Goal: Task Accomplishment & Management: Manage account settings

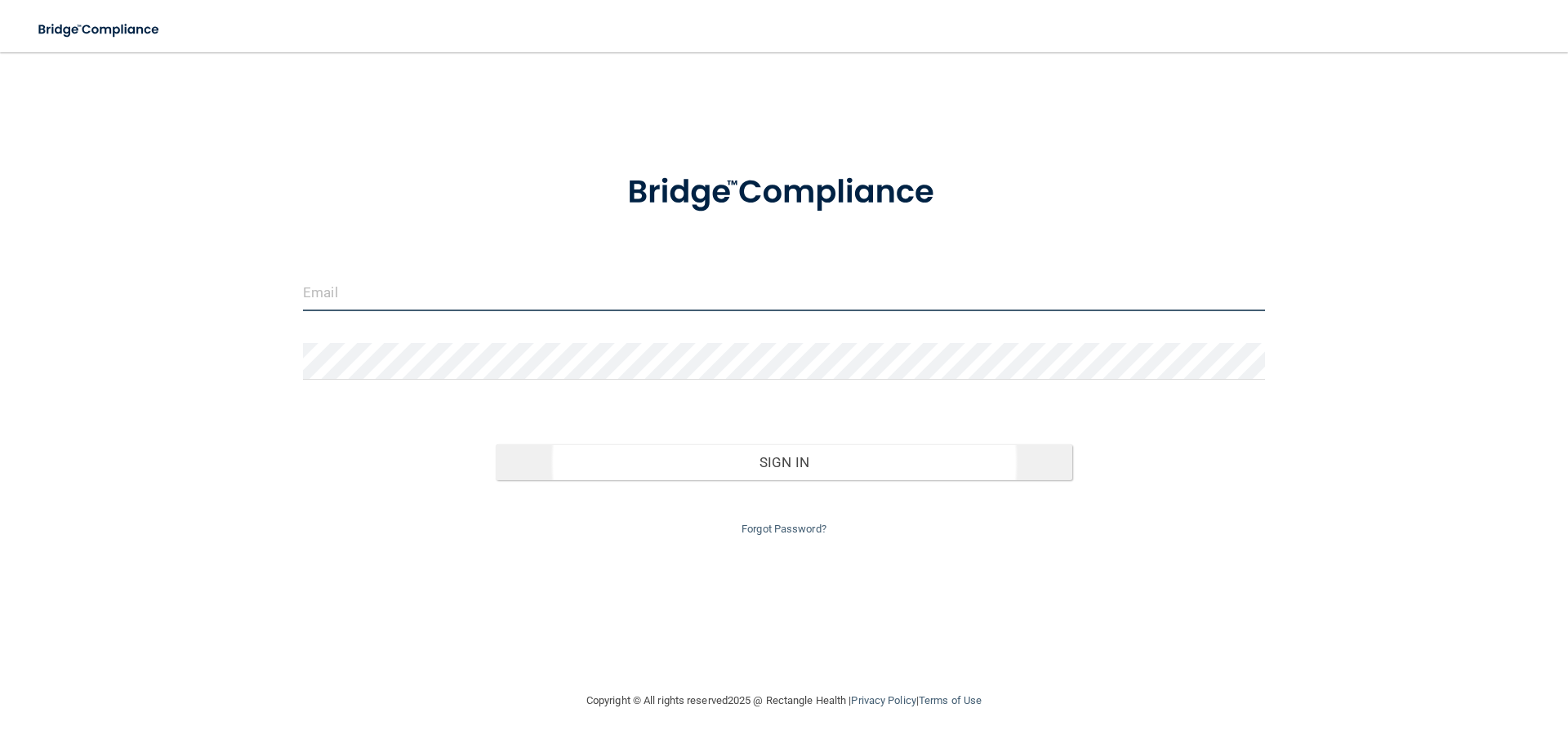
type input "[EMAIL_ADDRESS][DOMAIN_NAME]"
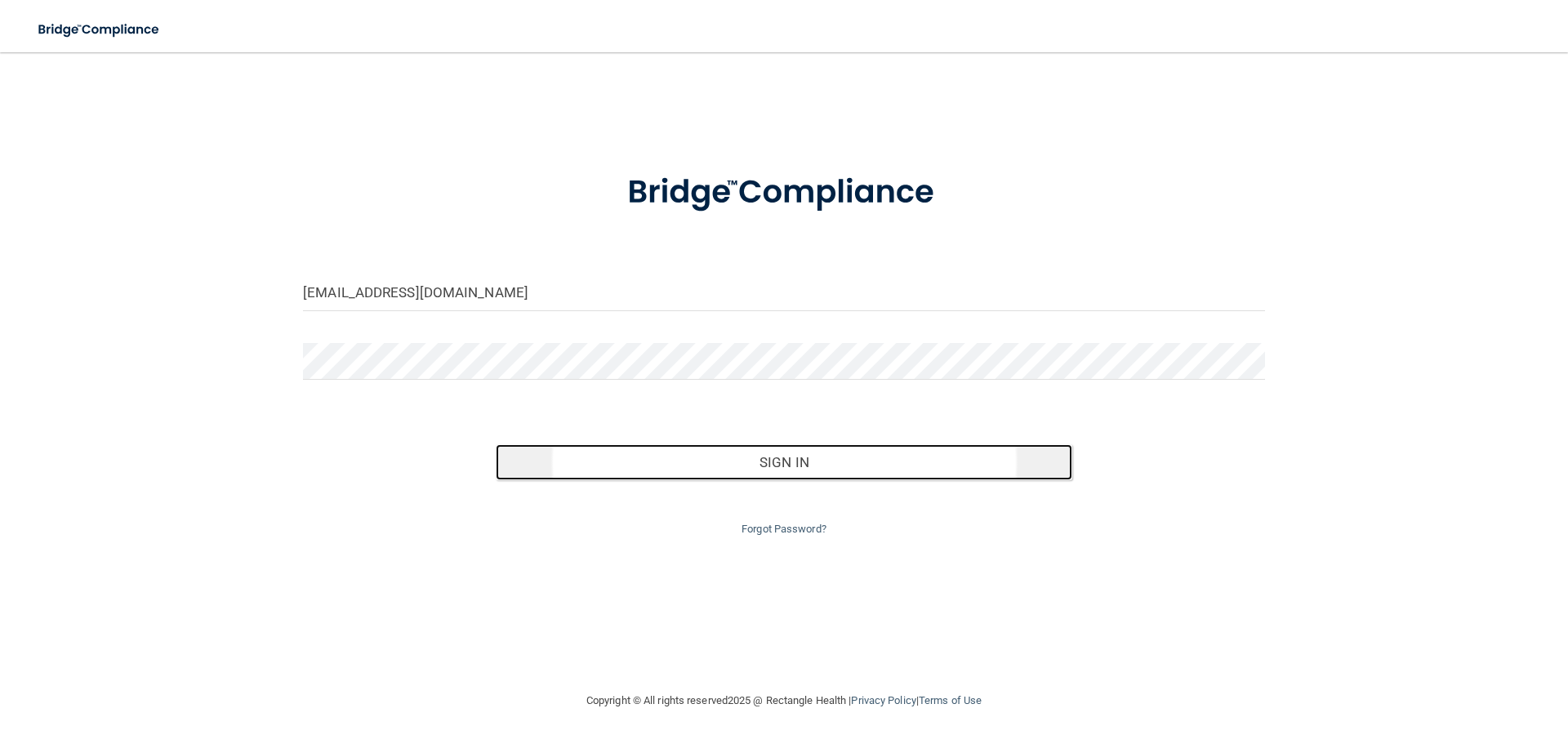
click at [776, 444] on button "Sign In" at bounding box center [784, 461] width 577 height 36
click at [776, 454] on button "Sign In" at bounding box center [784, 461] width 577 height 36
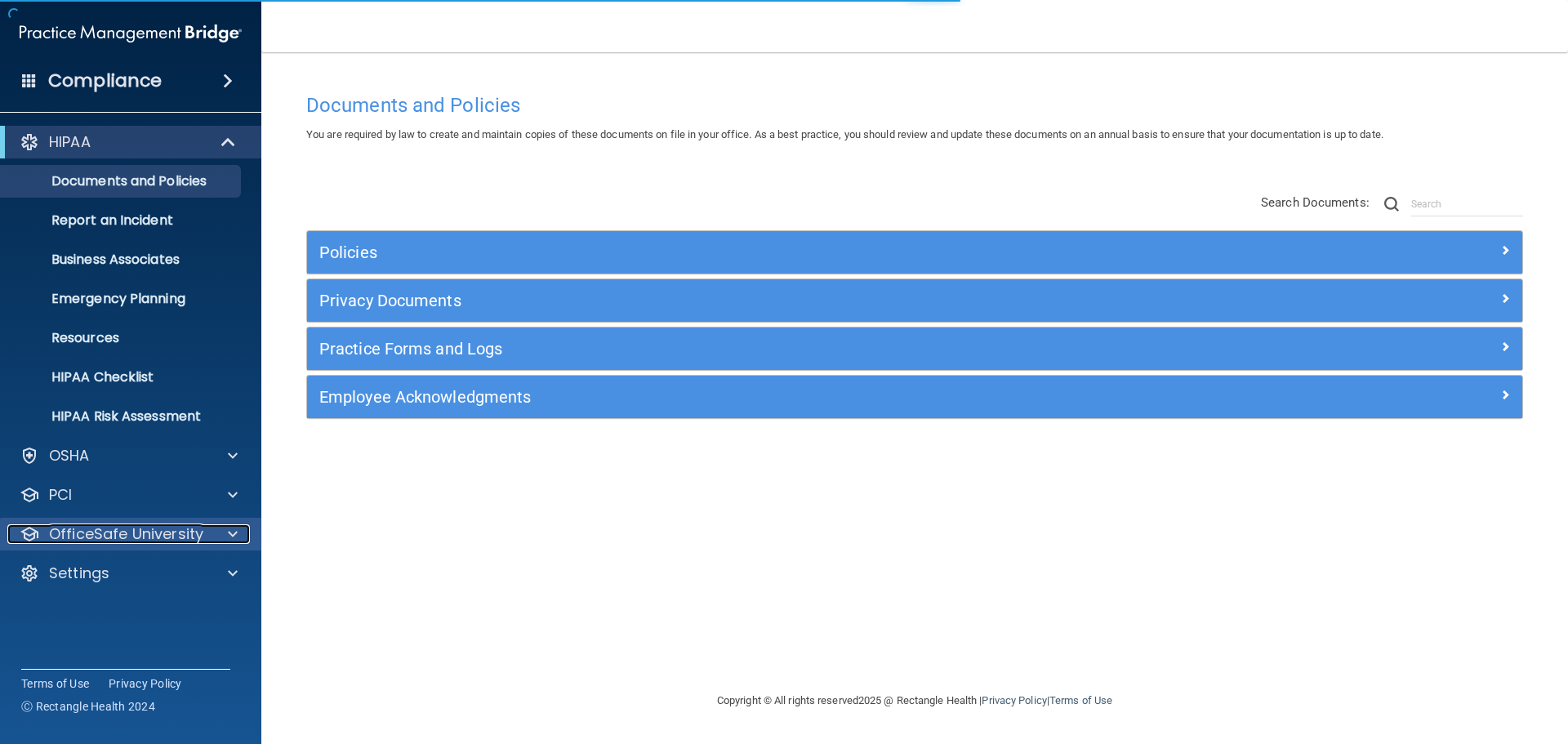
click at [154, 526] on p "OfficeSafe University" at bounding box center [126, 534] width 154 height 19
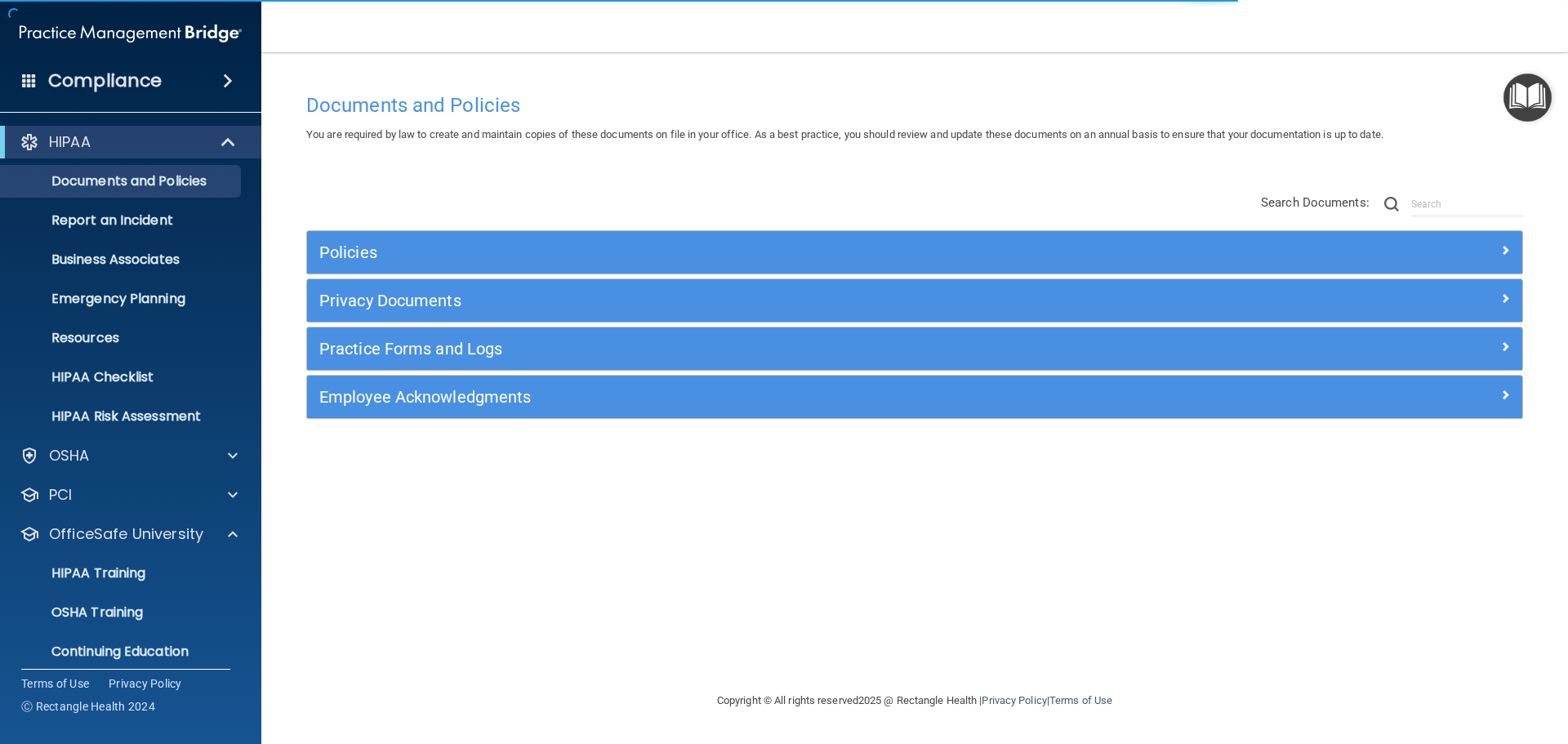
click at [365, 571] on div "Documents and Policies You are required by law to create and maintain copies of…" at bounding box center [915, 388] width 1242 height 606
click at [355, 586] on div "Documents and Policies You are required by law to create and maintain copies of…" at bounding box center [915, 388] width 1242 height 606
drag, startPoint x: 627, startPoint y: 626, endPoint x: 1004, endPoint y: 224, distance: 551.1
click at [627, 625] on div "Documents and Policies You are required by law to create and maintain copies of…" at bounding box center [915, 388] width 1242 height 606
click at [110, 615] on p "OSHA Training" at bounding box center [76, 612] width 132 height 16
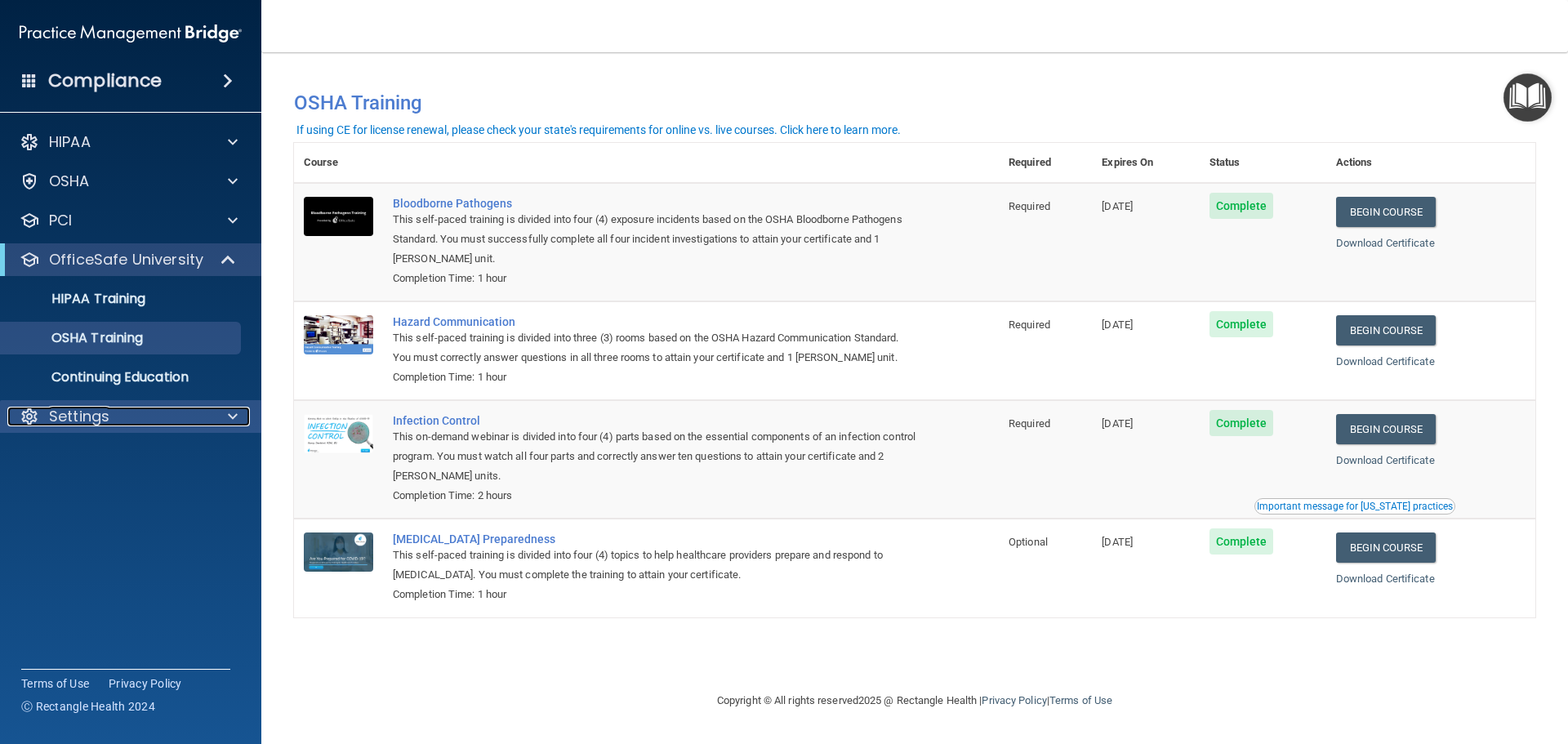
click at [227, 417] on div at bounding box center [230, 416] width 41 height 19
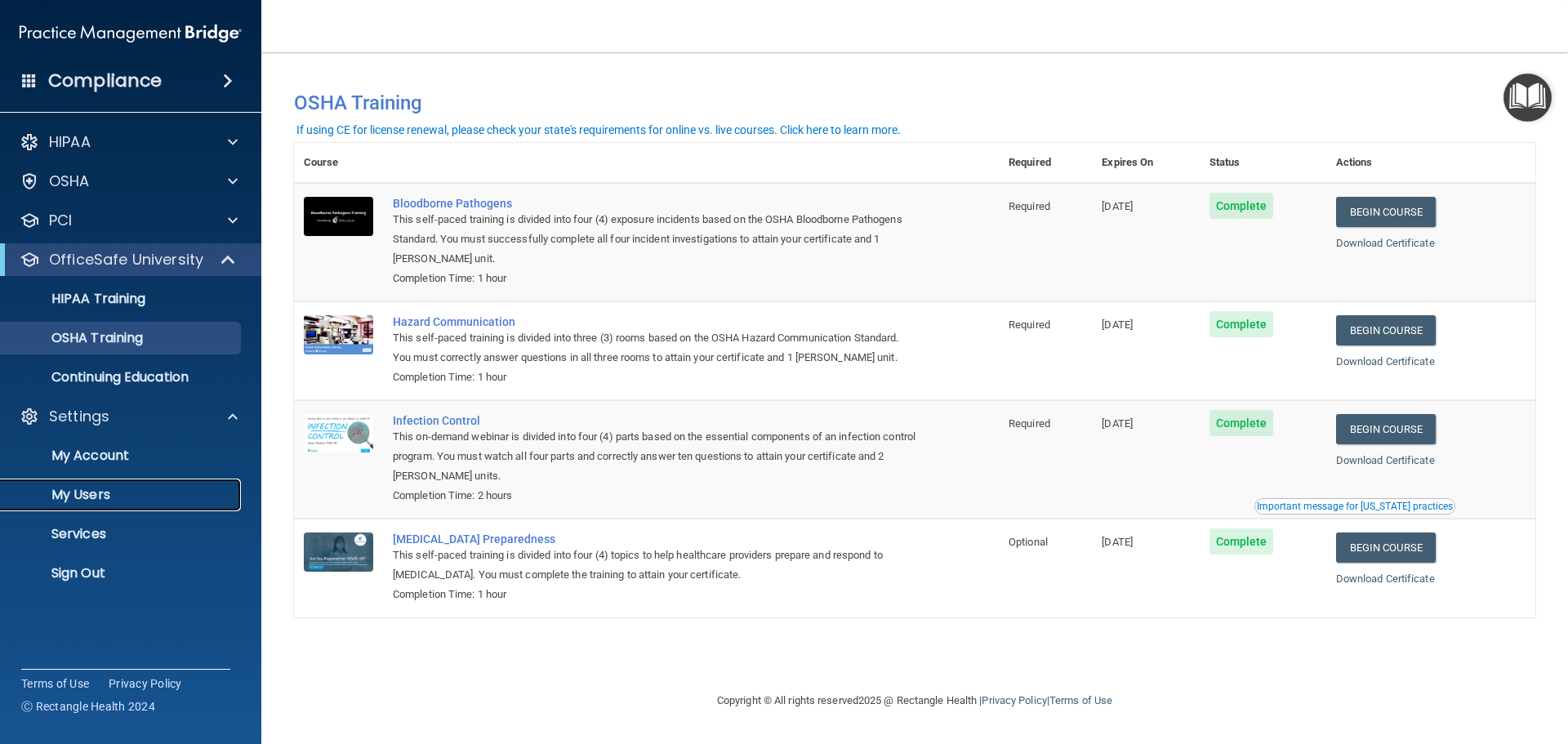
click at [98, 495] on p "My Users" at bounding box center [122, 494] width 223 height 16
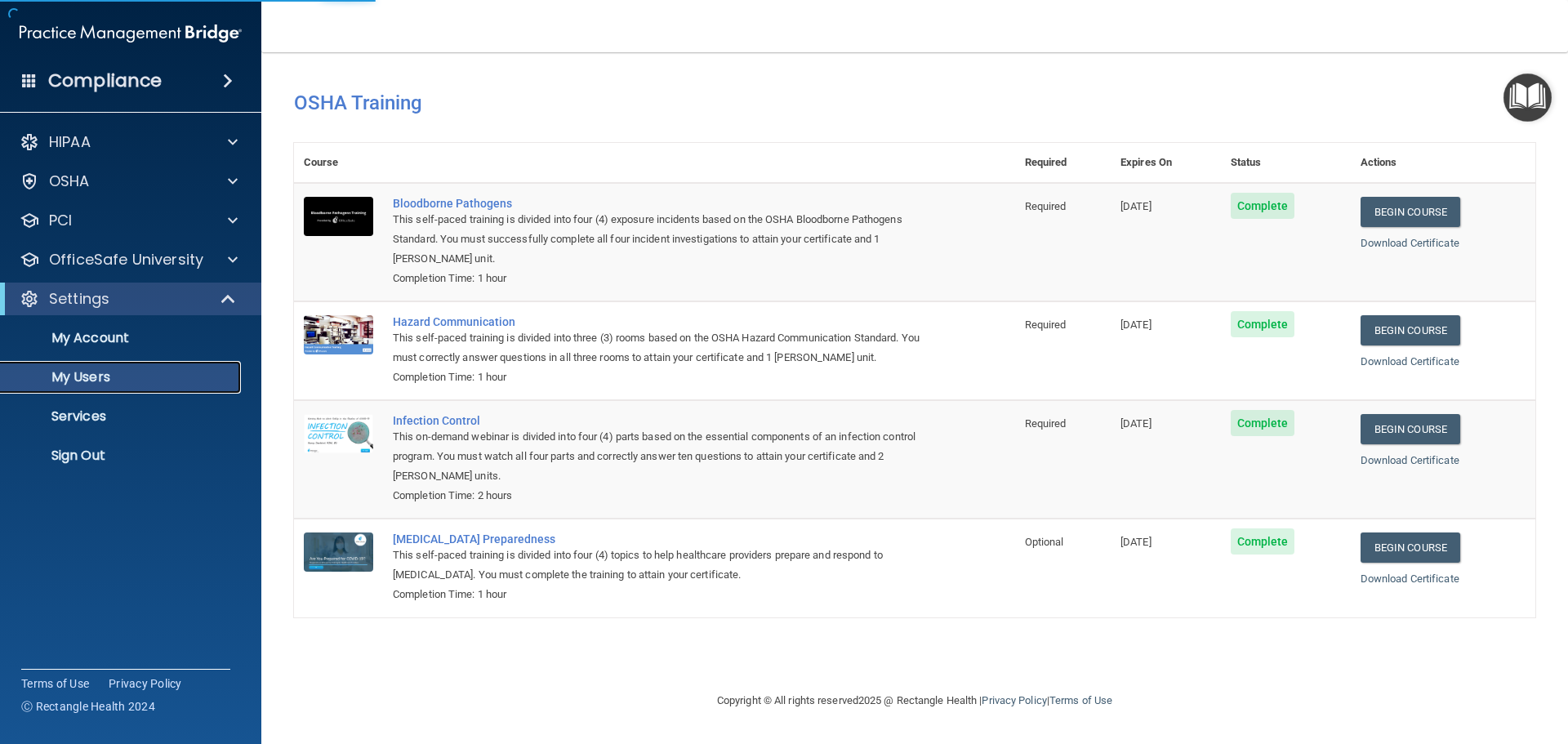
select select "20"
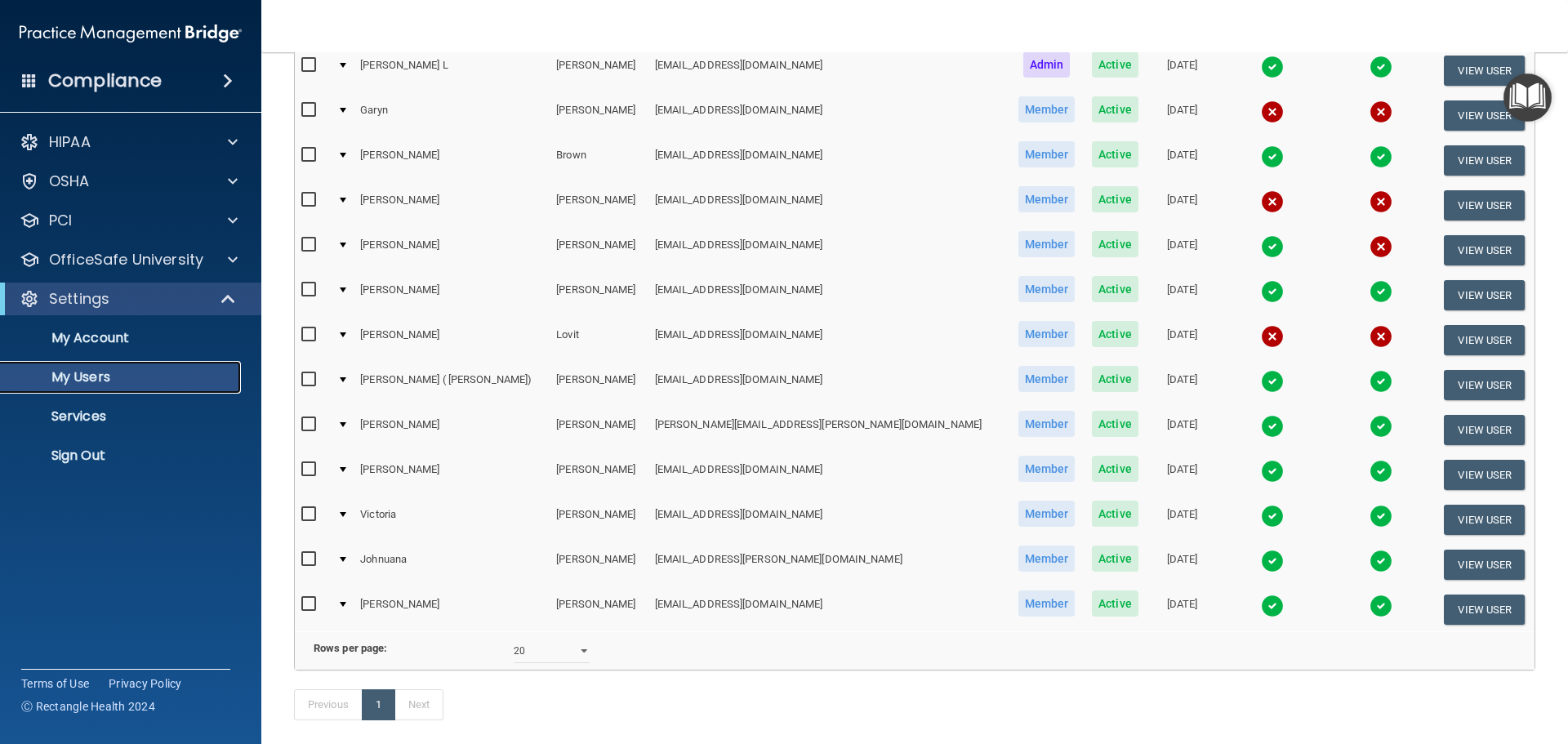
scroll to position [201, 0]
click at [1443, 257] on button "View User" at bounding box center [1484, 250] width 81 height 30
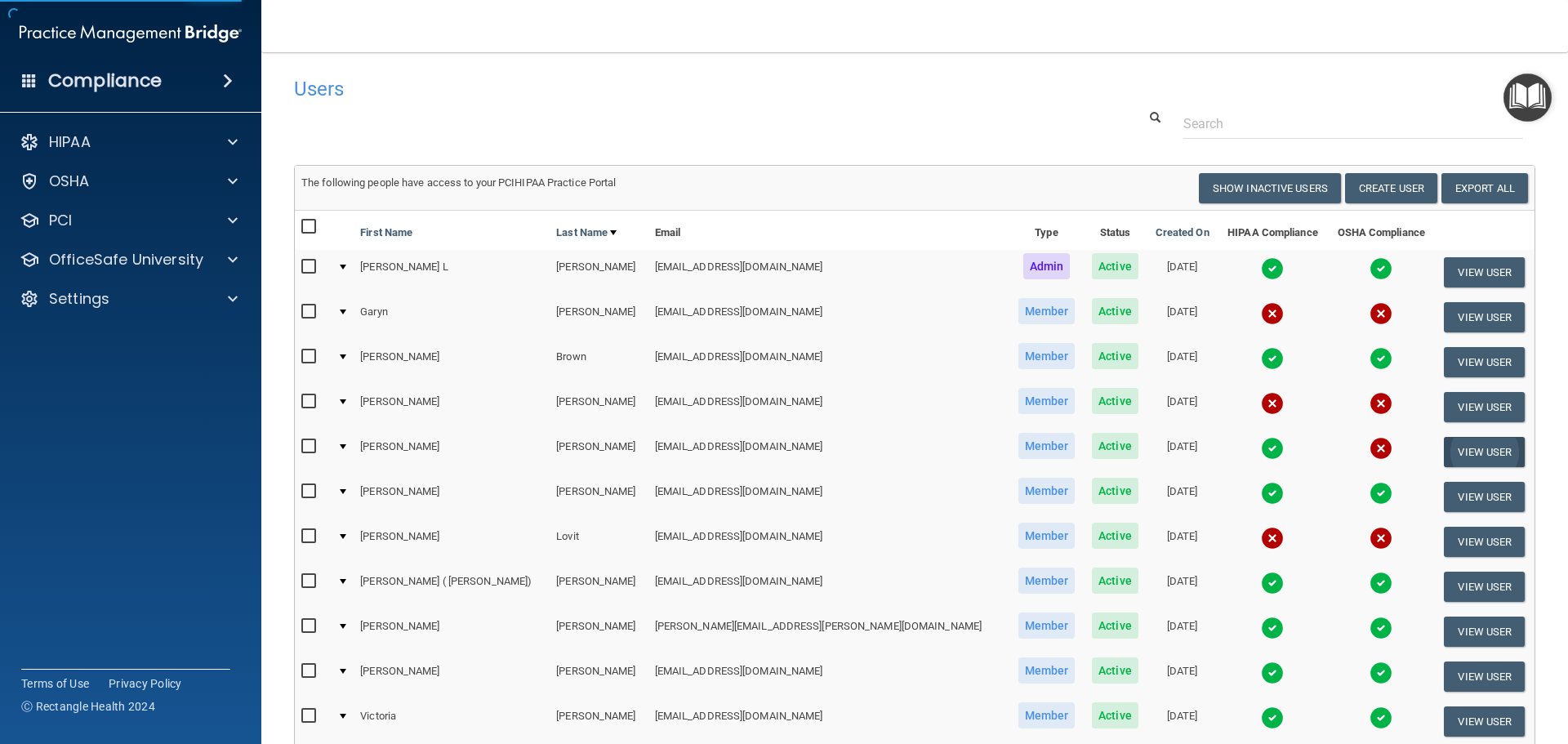
select select "practice_member"
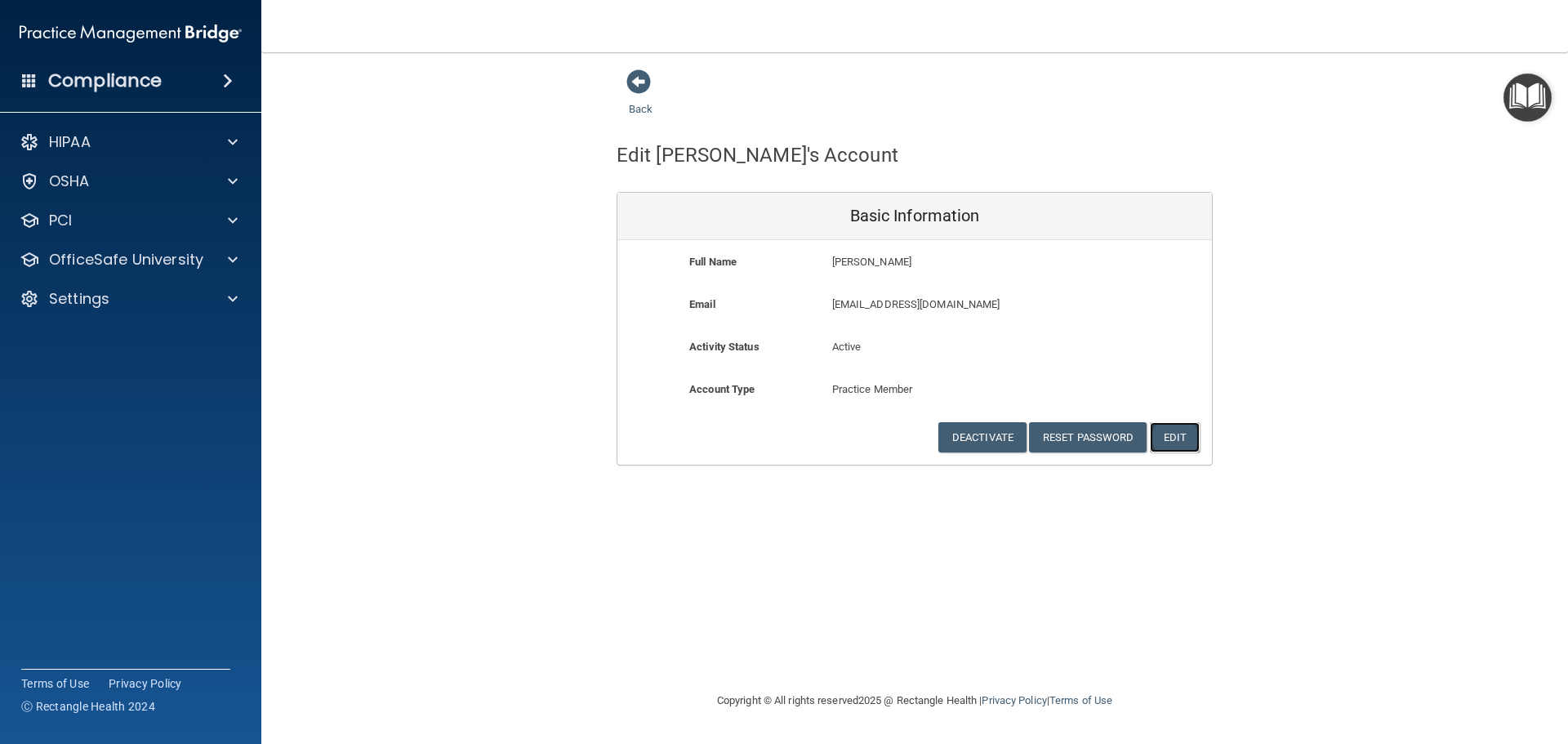
click at [1185, 442] on button "Edit" at bounding box center [1175, 436] width 50 height 30
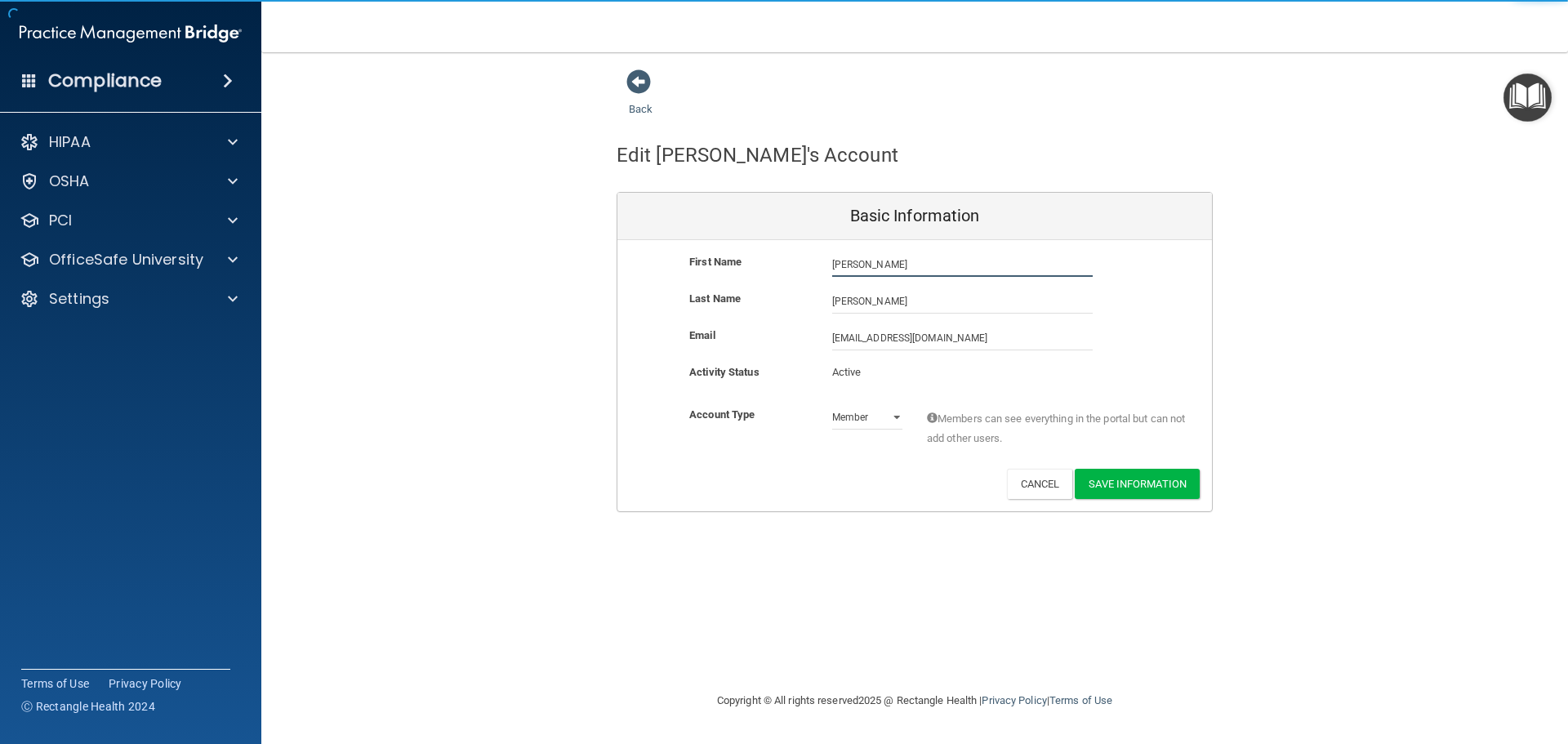
click at [870, 266] on input "[PERSON_NAME]" at bounding box center [963, 263] width 261 height 24
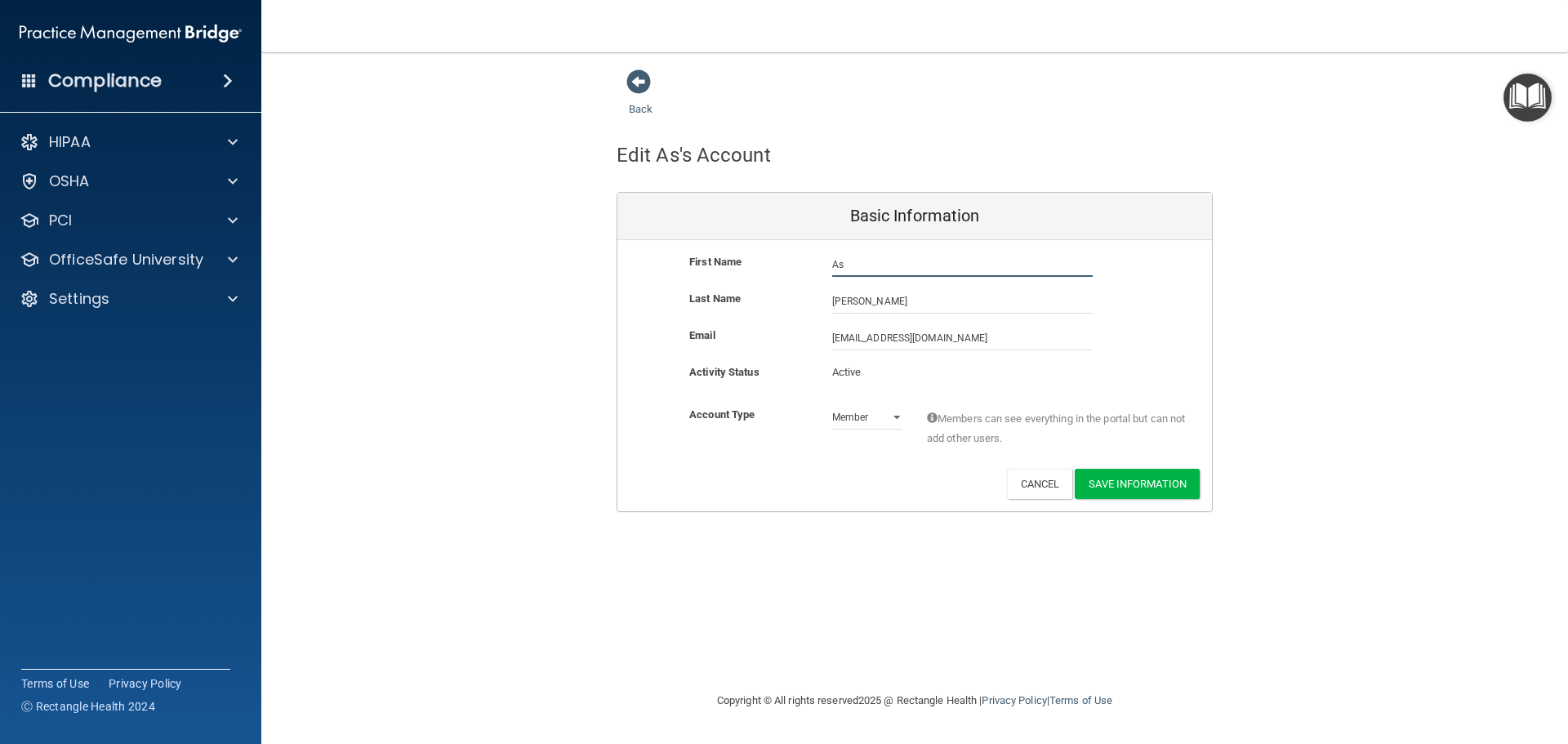
type input "A"
type input "[PERSON_NAME]"
click at [1141, 482] on button "Save Information" at bounding box center [1136, 483] width 125 height 30
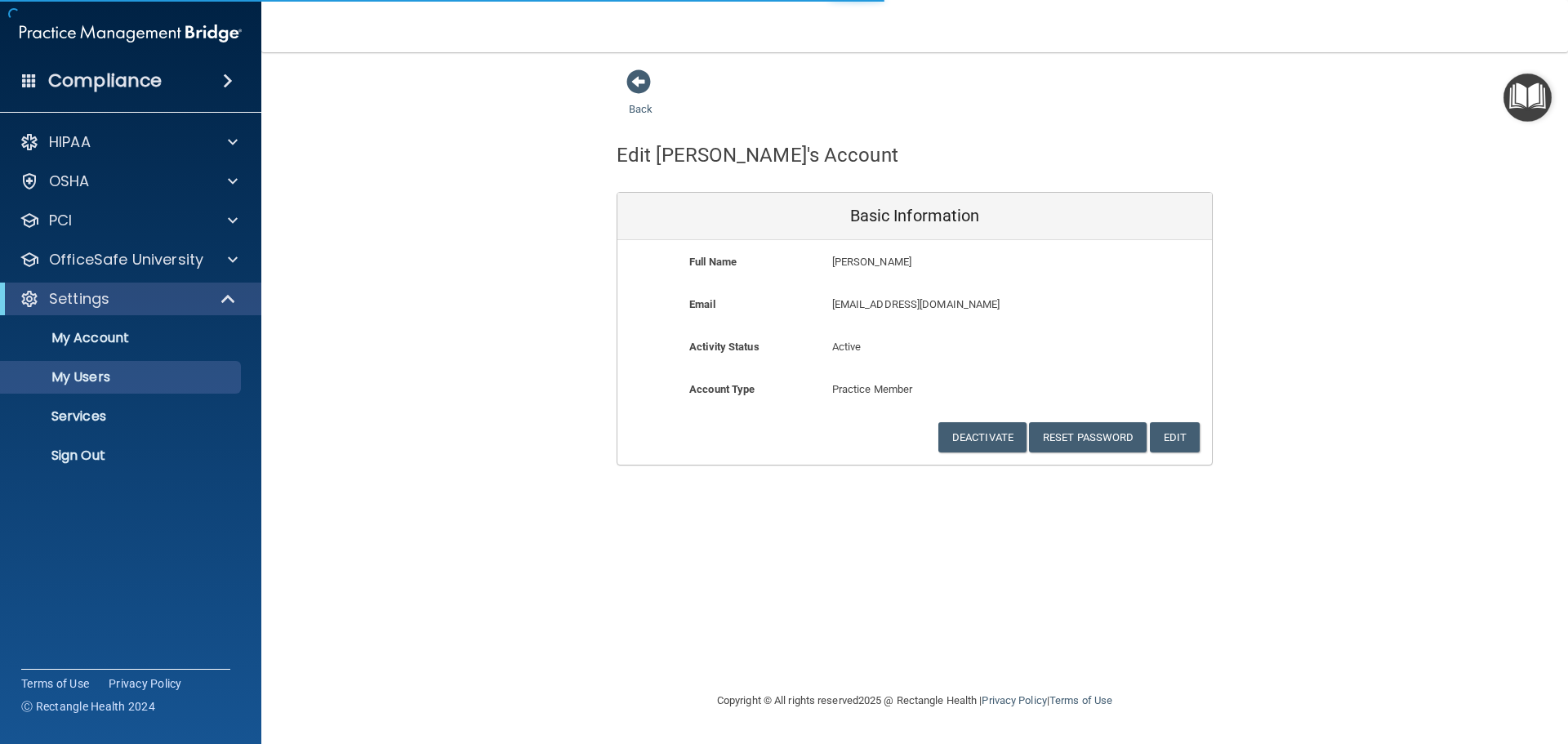
select select "20"
